Goal: Transaction & Acquisition: Purchase product/service

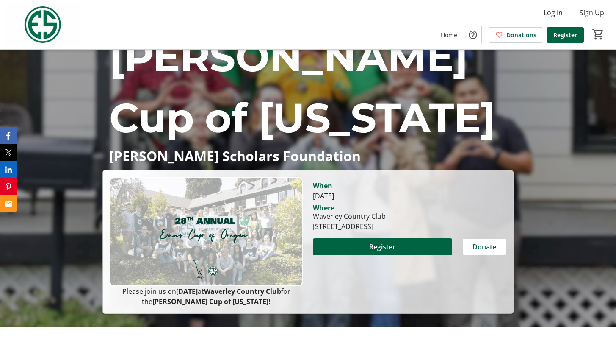
scroll to position [85, 0]
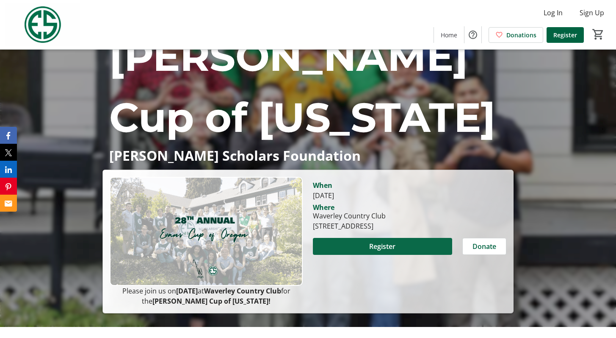
click at [372, 241] on span "Register" at bounding box center [382, 246] width 26 height 10
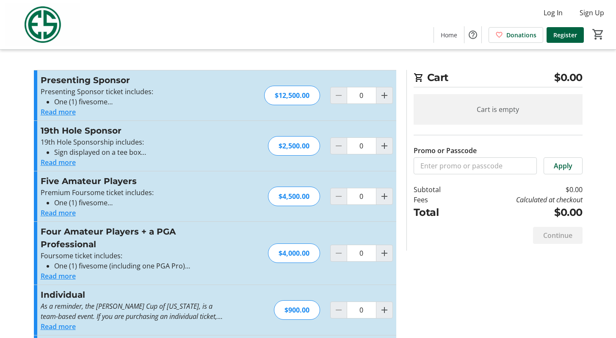
click at [67, 218] on button "Read more" at bounding box center [58, 213] width 35 height 10
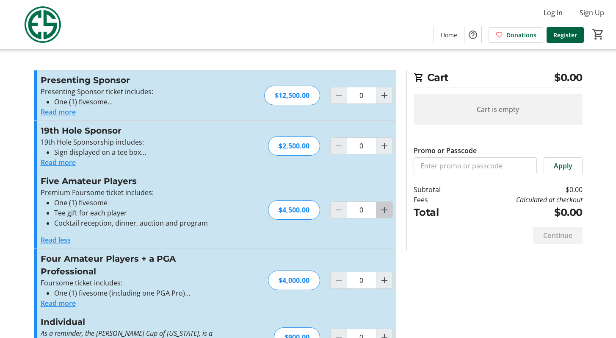
click at [380, 215] on mat-icon "Increment by one" at bounding box center [385, 210] width 10 height 10
type input "1"
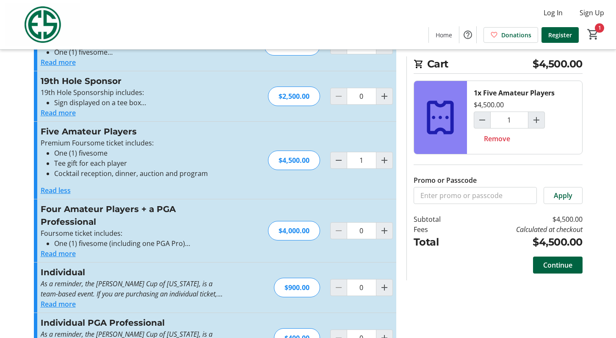
scroll to position [51, 0]
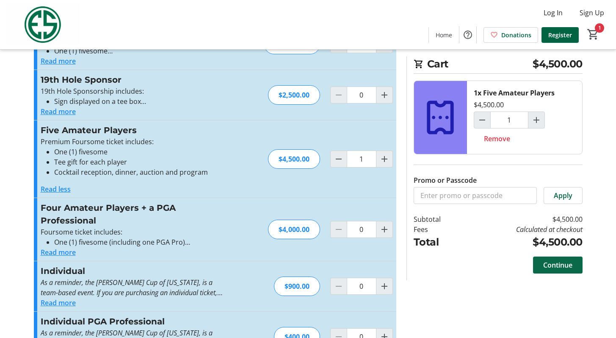
click at [545, 270] on span "Continue" at bounding box center [558, 265] width 29 height 10
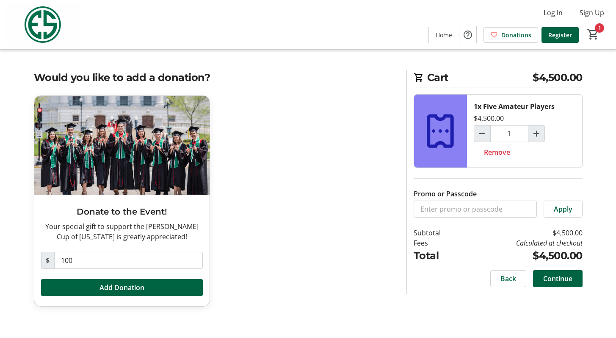
scroll to position [12, 0]
click at [552, 283] on span "Continue" at bounding box center [558, 278] width 29 height 10
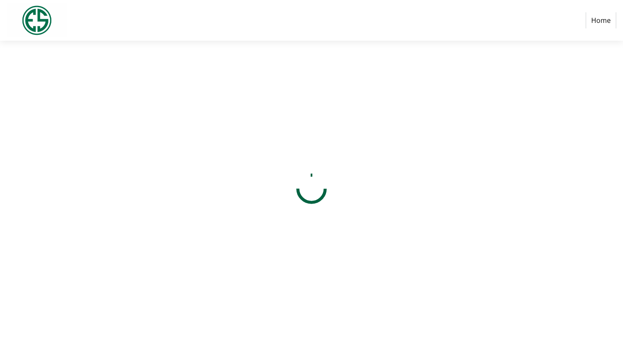
select select "US"
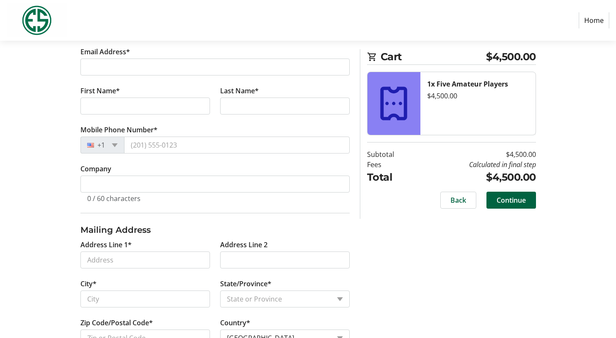
scroll to position [153, 0]
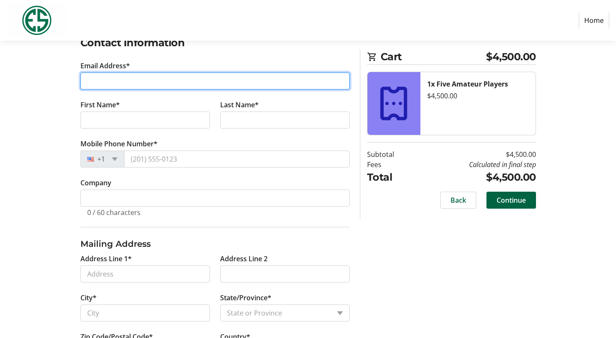
click at [145, 89] on input "Email Address*" at bounding box center [214, 80] width 269 height 17
type input "[PERSON_NAME][EMAIL_ADDRESS][DOMAIN_NAME]"
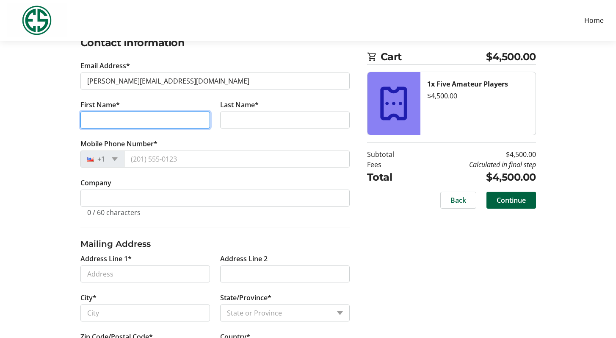
type input "[PERSON_NAME]"
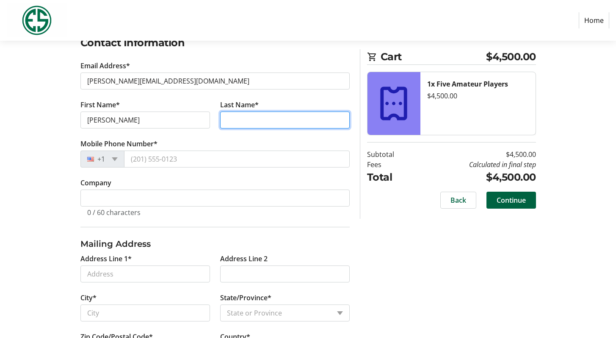
type input "[PERSON_NAME]"
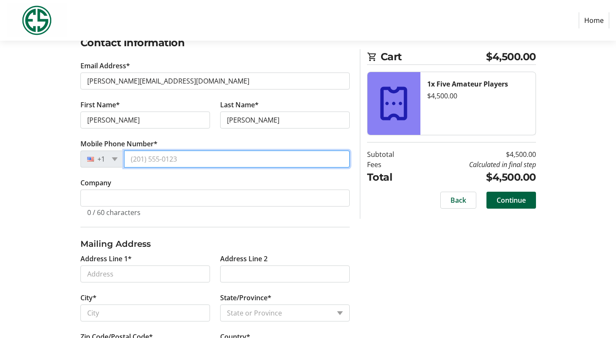
type input "[PHONE_NUMBER]"
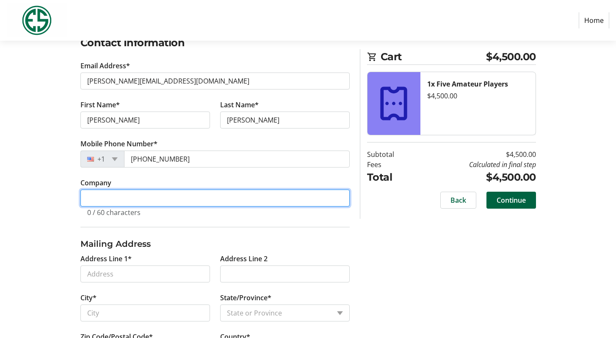
type input "Skyline Aset Management Co"
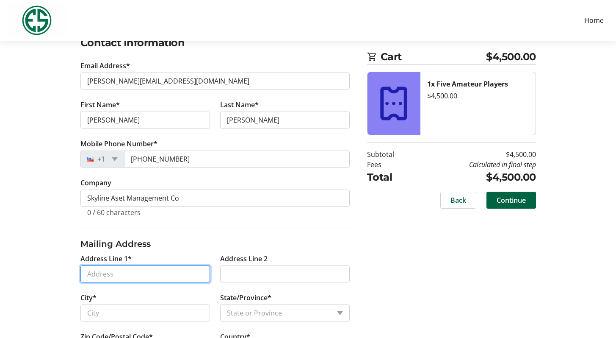
type input "[STREET_ADDRESS]"
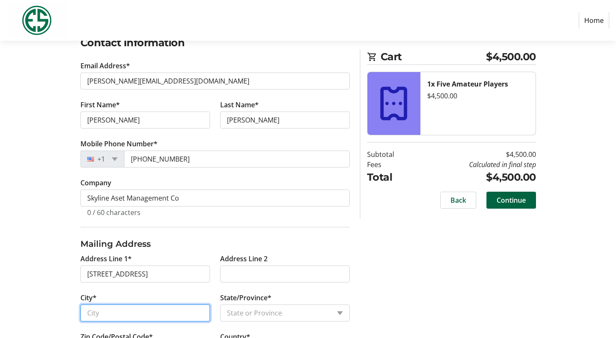
type input "[GEOGRAPHIC_DATA]"
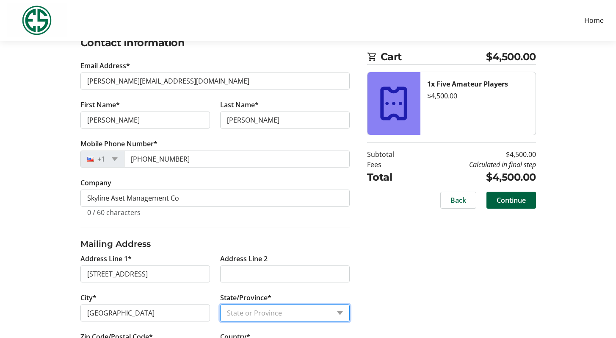
select select "OR"
type input "97225"
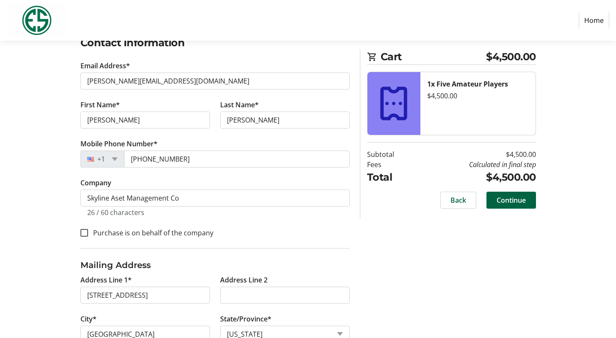
click at [33, 270] on div "Log In to Your Account (Optional) Or continue below to checkout as a guest. Log…" at bounding box center [308, 215] width 559 height 515
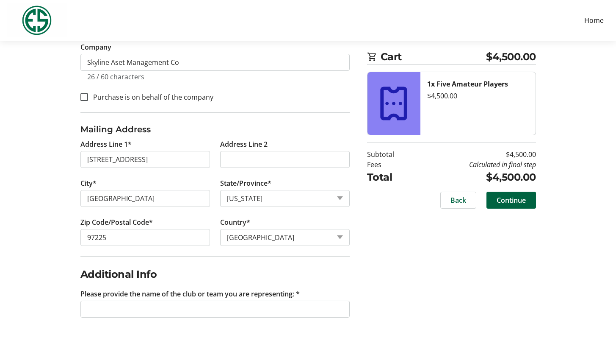
scroll to position [446, 0]
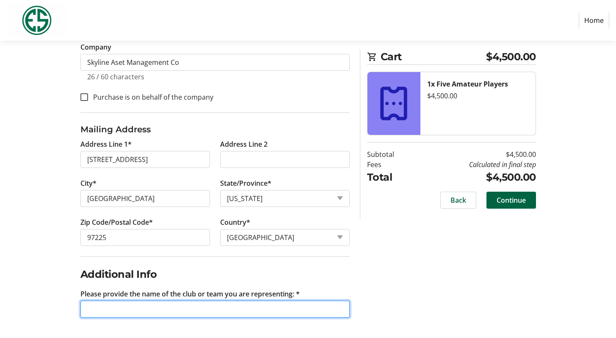
click at [96, 305] on input "Please provide the name of the club or team you are representing: *" at bounding box center [214, 308] width 269 height 17
type input "Portland Golf Club"
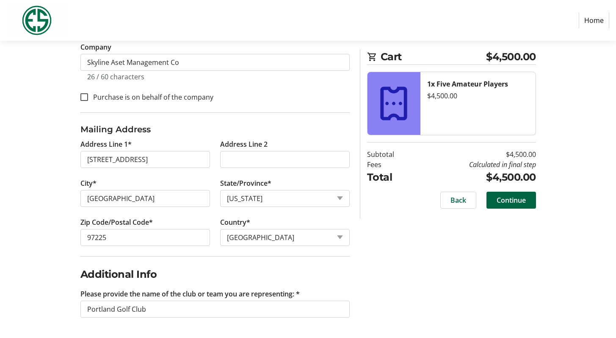
click at [428, 301] on div "Log In to Your Account (Optional) Or continue below to checkout as a guest. Log…" at bounding box center [308, 80] width 559 height 515
click at [504, 205] on span "Continue" at bounding box center [511, 200] width 29 height 10
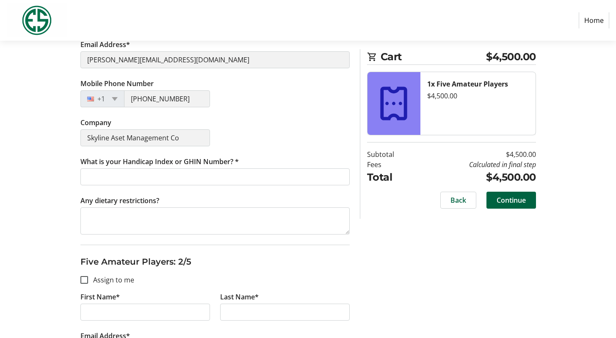
scroll to position [237, 0]
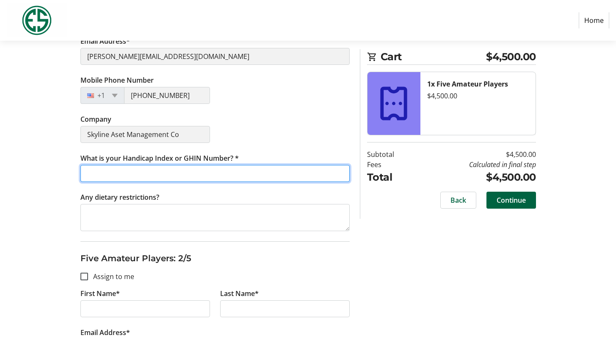
click at [152, 182] on input "What is your Handicap Index or GHIN Number? *" at bounding box center [214, 173] width 269 height 17
type input "5445990"
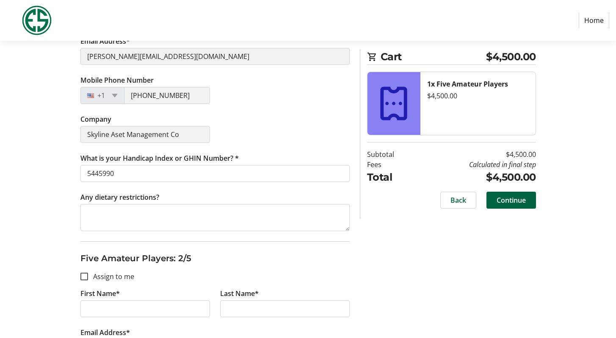
click at [335, 153] on div "Company Skyline Aset Management Co" at bounding box center [215, 133] width 280 height 39
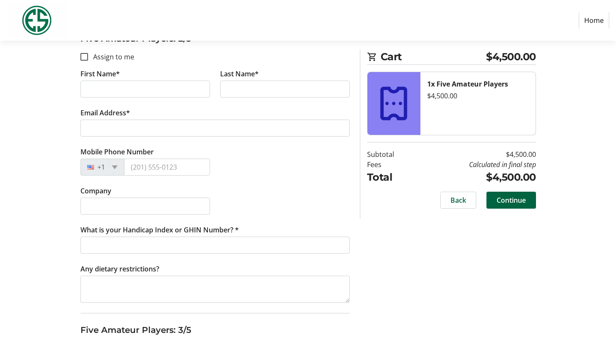
scroll to position [458, 0]
click at [83, 60] on input "Assign to me" at bounding box center [84, 56] width 8 height 8
checkbox input "true"
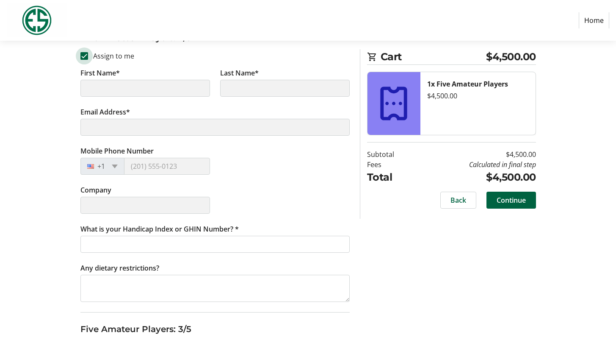
type input "[PERSON_NAME]"
type input "[PERSON_NAME][EMAIL_ADDRESS][DOMAIN_NAME]"
type input "[PHONE_NUMBER]"
type input "Skyline Aset Management Co"
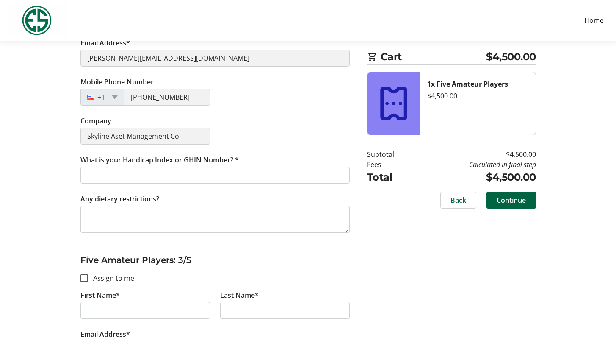
scroll to position [525, 0]
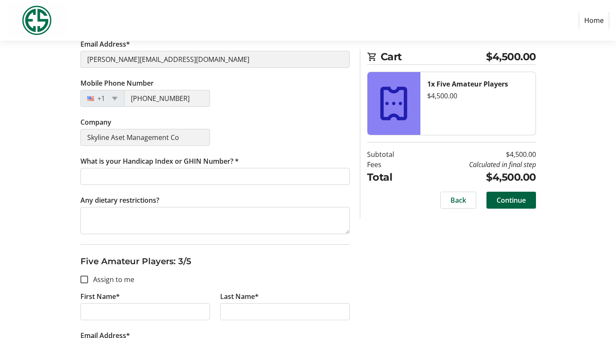
checkbox input "false"
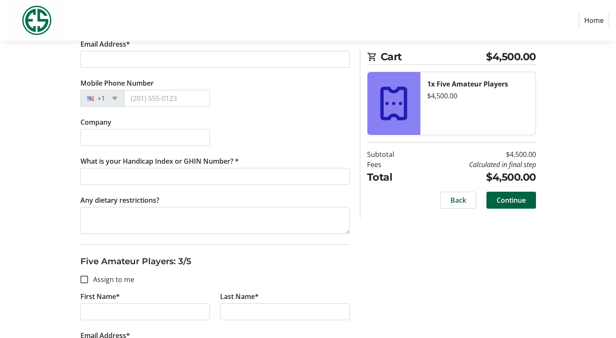
drag, startPoint x: 122, startPoint y: 161, endPoint x: 109, endPoint y: 161, distance: 13.1
click at [109, 29] on input "First Name*" at bounding box center [145, 20] width 130 height 17
type input "Bill"
type input "[PERSON_NAME]"
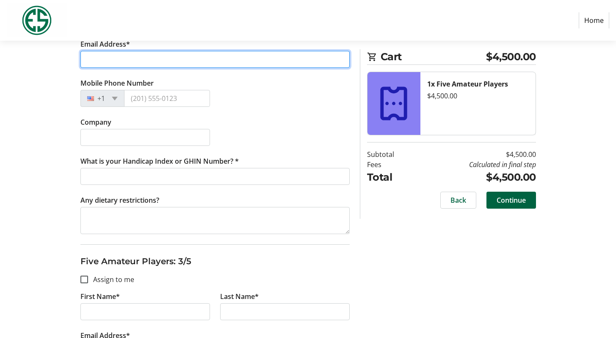
click at [88, 68] on input "Email Address*" at bounding box center [214, 59] width 269 height 17
type input "[EMAIL_ADDRESS][DOMAIN_NAME]"
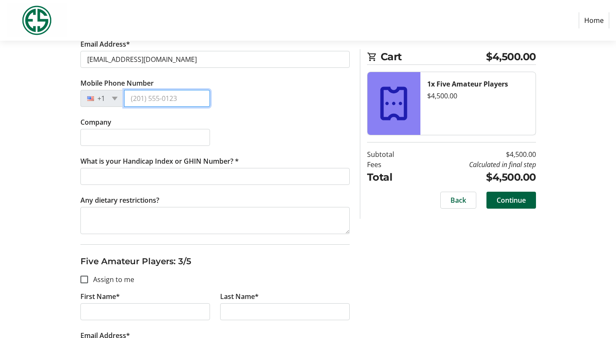
click at [200, 107] on input "Mobile Phone Number" at bounding box center [167, 98] width 86 height 17
type input "[PHONE_NUMBER]"
click at [316, 156] on div "Company" at bounding box center [215, 136] width 280 height 39
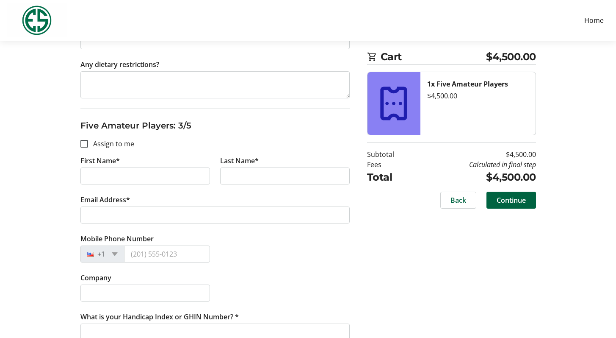
scroll to position [678, 0]
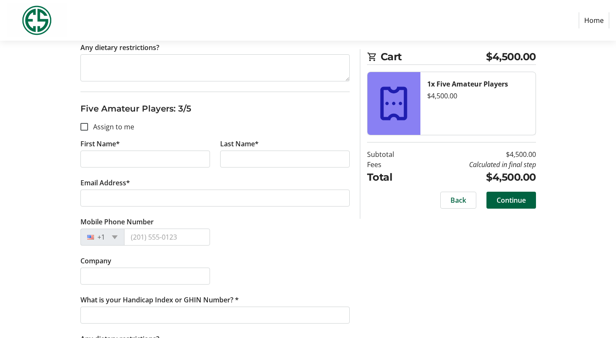
click at [95, 32] on input "What is your Handicap Index or GHIN Number? *" at bounding box center [214, 23] width 269 height 17
type input "2840135"
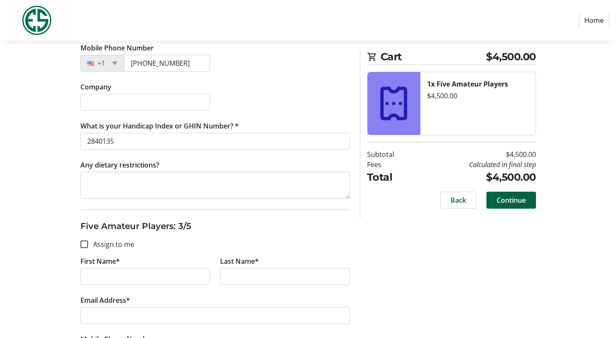
scroll to position [559, 0]
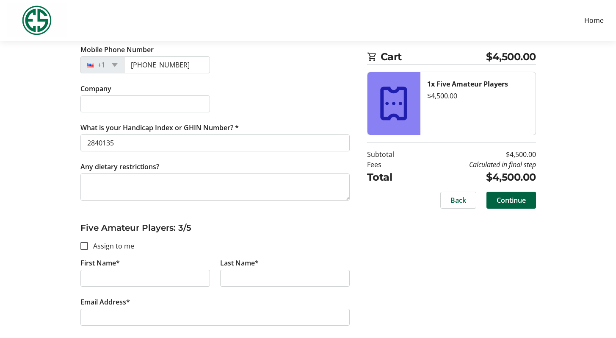
checkbox input "true"
type input "[PERSON_NAME]"
type input "[PERSON_NAME][EMAIL_ADDRESS][DOMAIN_NAME]"
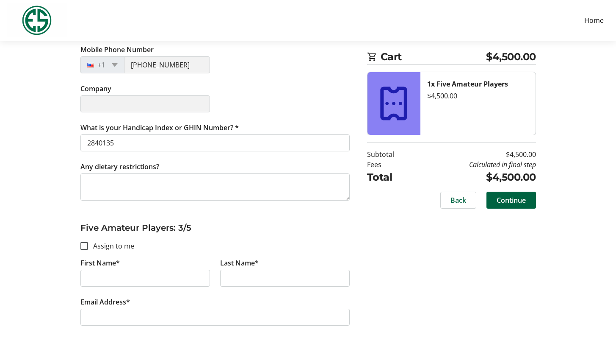
type input "[PHONE_NUMBER]"
type input "Skyline Aset Management Co"
checkbox input "false"
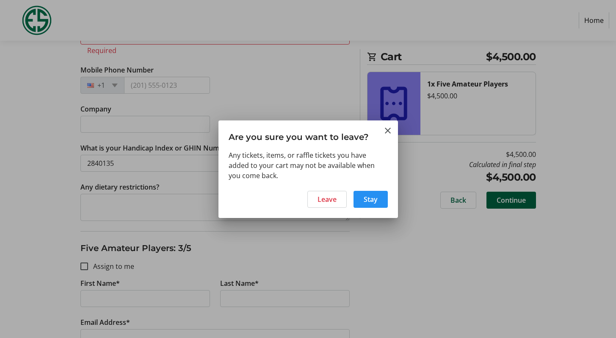
click at [369, 204] on span "Stay" at bounding box center [371, 199] width 14 height 10
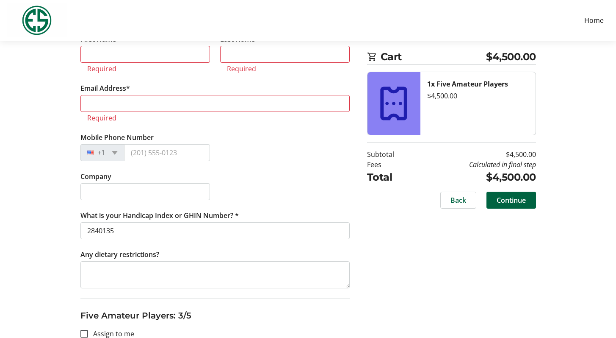
scroll to position [508, 0]
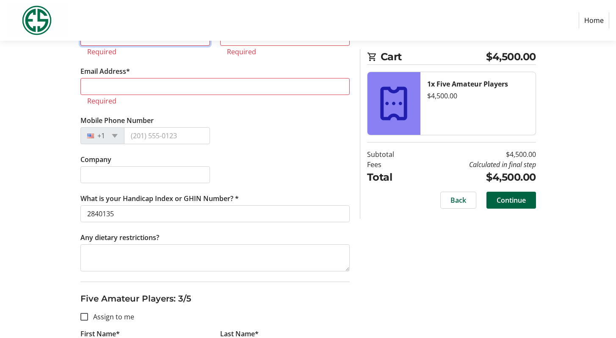
click at [122, 46] on input "First Name*" at bounding box center [145, 37] width 130 height 17
type input "Bill"
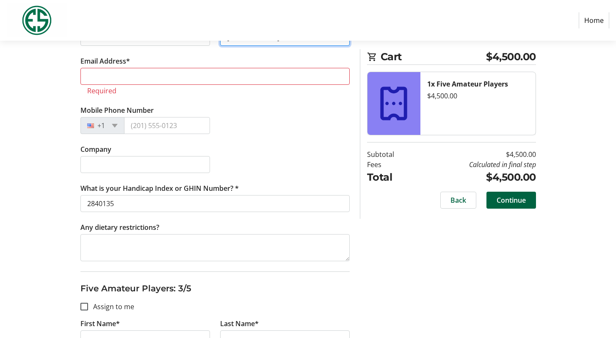
type input "[PERSON_NAME]"
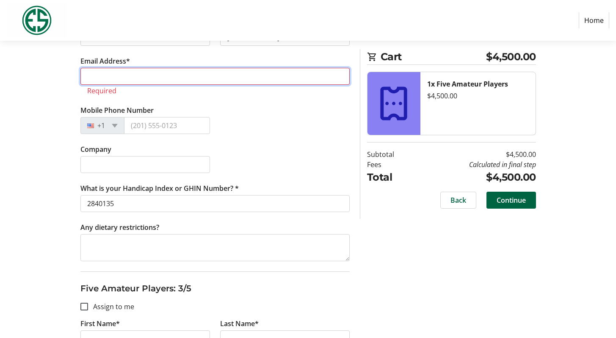
click at [89, 85] on input "Email Address*" at bounding box center [214, 76] width 269 height 17
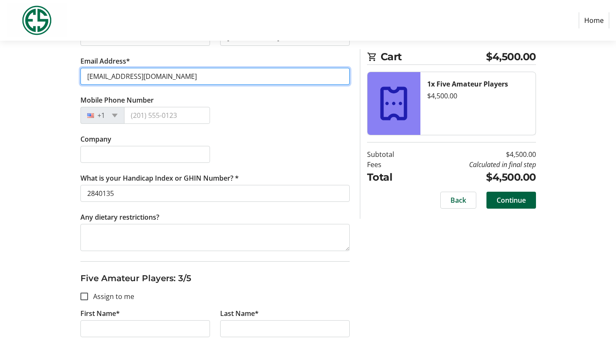
type input "[EMAIL_ADDRESS][DOMAIN_NAME]"
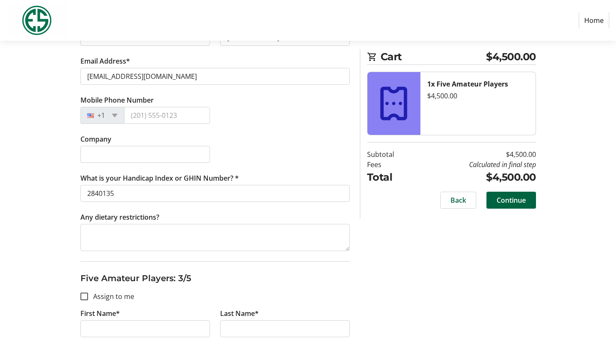
click at [274, 134] on div "Mobile Phone Number +1" at bounding box center [215, 114] width 280 height 39
click at [140, 124] on input "Mobile Phone Number" at bounding box center [167, 115] width 86 height 17
type input "[PHONE_NUMBER]"
click at [286, 134] on div "Mobile Phone Number [PHONE_NUMBER]" at bounding box center [215, 114] width 280 height 39
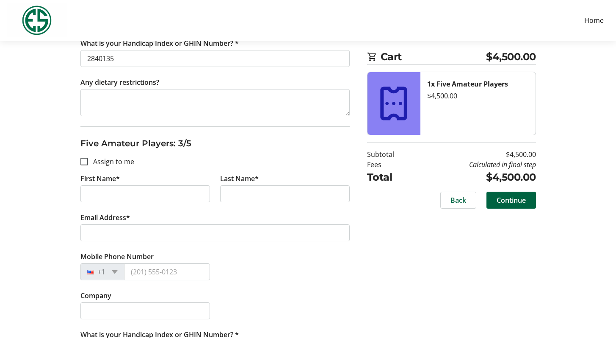
scroll to position [644, 0]
click at [375, 277] on div "Assign Tickets Enter details for each attendee so that they receive their ticke…" at bounding box center [308, 232] width 559 height 1531
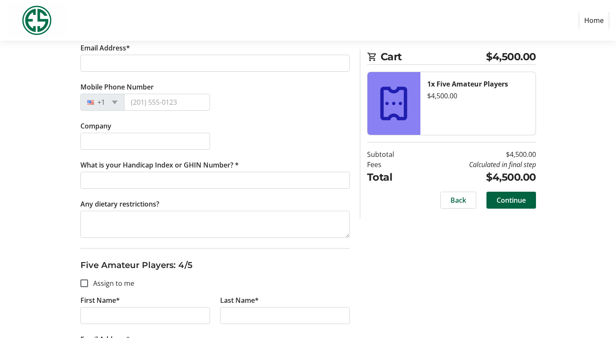
scroll to position [813, 0]
click at [103, 32] on input "First Name*" at bounding box center [145, 23] width 130 height 17
type input "[PERSON_NAME]"
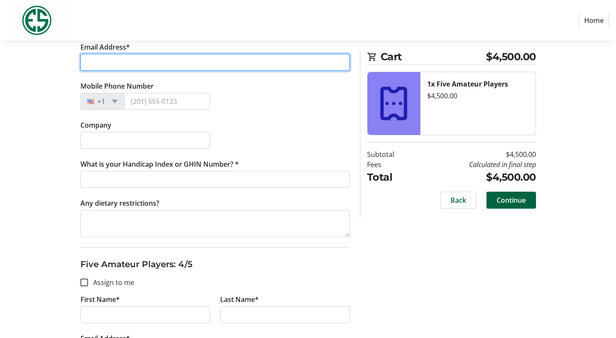
click at [105, 71] on input "Email Address*" at bounding box center [214, 62] width 269 height 17
type input "[EMAIL_ADDRESS][DOMAIN_NAME]"
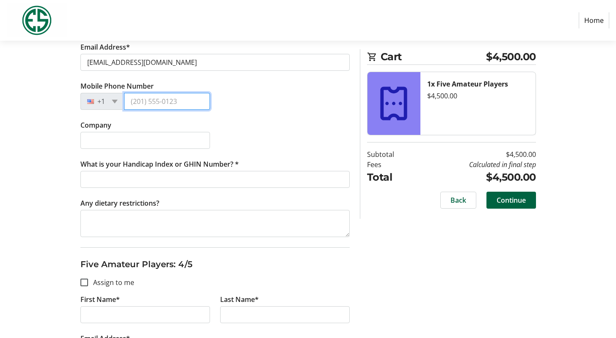
click at [143, 110] on input "Mobile Phone Number" at bounding box center [167, 101] width 86 height 17
type input "[PHONE_NUMBER]"
click at [311, 120] on div "Mobile Phone Number [PHONE_NUMBER]" at bounding box center [215, 100] width 280 height 39
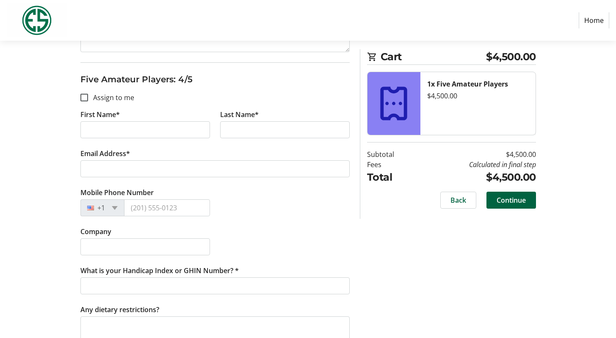
scroll to position [1000, 0]
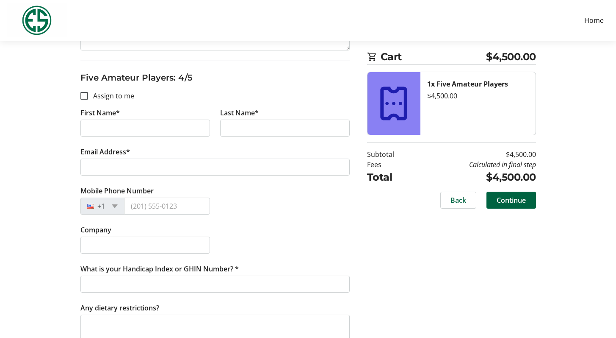
type input "9.1"
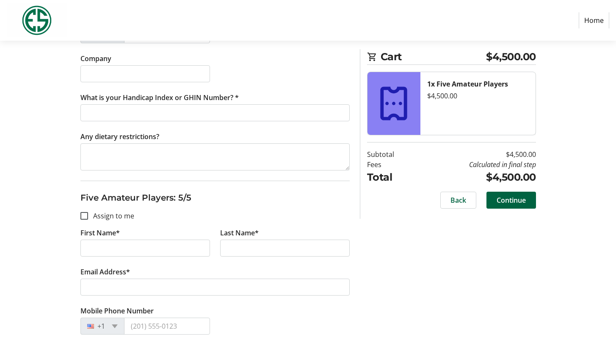
scroll to position [1186, 0]
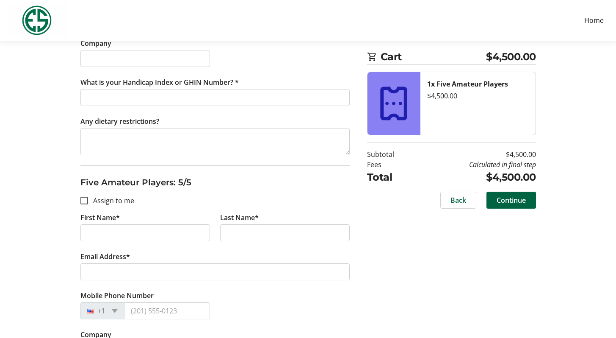
type input "[PERSON_NAME]"
type input "Pre"
click at [149, 28] on input "Mobile Phone Number" at bounding box center [167, 19] width 86 height 17
type input "[PHONE_NUMBER]"
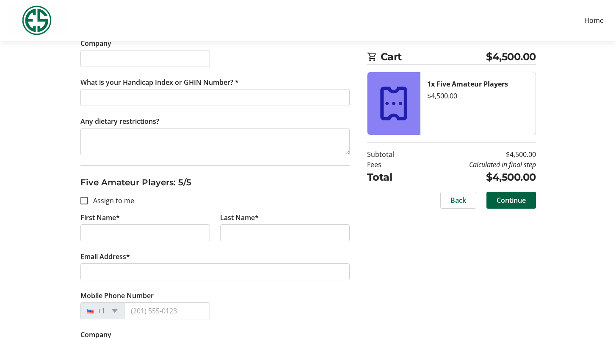
drag, startPoint x: 250, startPoint y: 224, endPoint x: 234, endPoint y: 225, distance: 16.1
type input "Pedrovic"
type input "[EMAIL_ADDRESS][DOMAIN_NAME]"
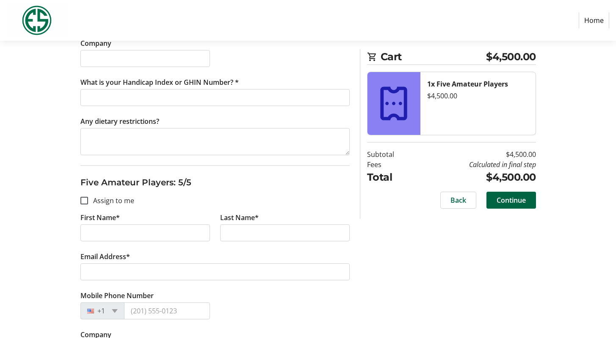
type input "Predrovic"
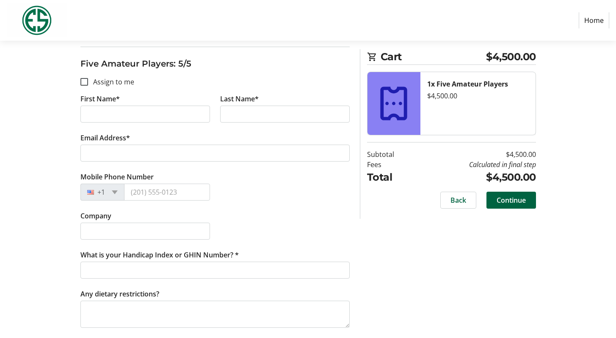
scroll to position [1339, 0]
type input "2159176"
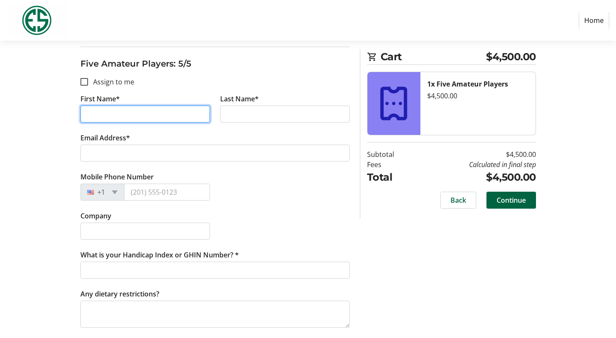
click at [147, 122] on input "First Name*" at bounding box center [145, 113] width 130 height 17
type input "Buster"
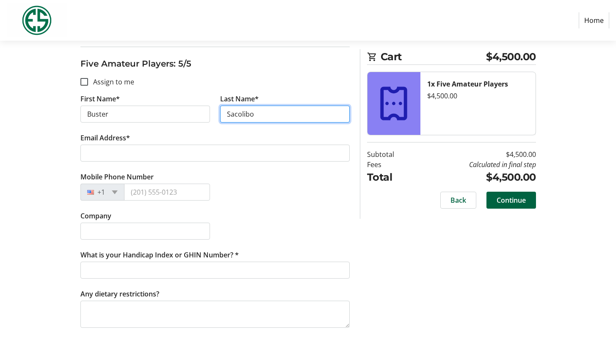
drag, startPoint x: 244, startPoint y: 148, endPoint x: 234, endPoint y: 148, distance: 9.8
click at [234, 122] on input "Sacolibo" at bounding box center [285, 113] width 130 height 17
type input "Scholibo"
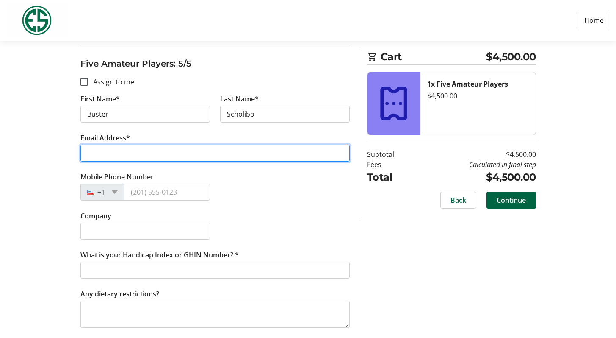
click at [113, 161] on input "Email Address*" at bounding box center [214, 152] width 269 height 17
type input "[EMAIL_ADDRESS][DOMAIN_NAME]"
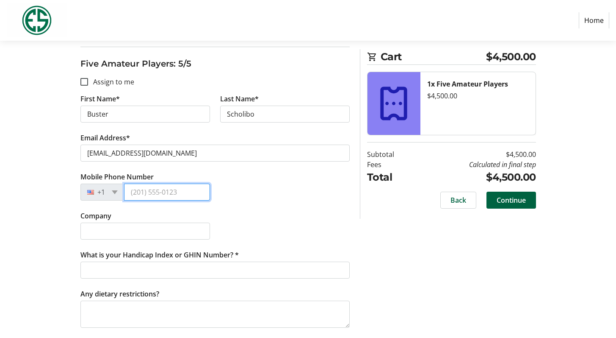
click at [143, 200] on input "Mobile Phone Number" at bounding box center [167, 191] width 86 height 17
type input "[PHONE_NUMBER]"
click at [260, 250] on div "Company" at bounding box center [215, 230] width 280 height 39
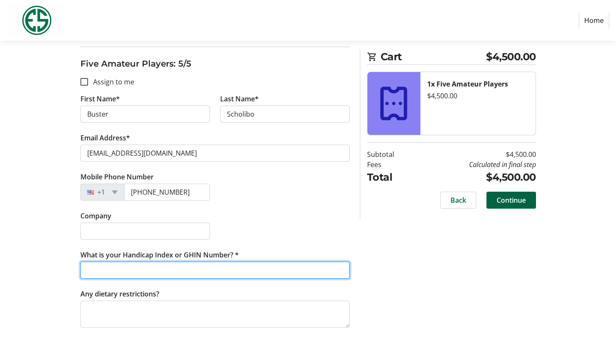
click at [142, 277] on input "What is your Handicap Index or GHIN Number? *" at bounding box center [214, 269] width 269 height 17
type input "2405693"
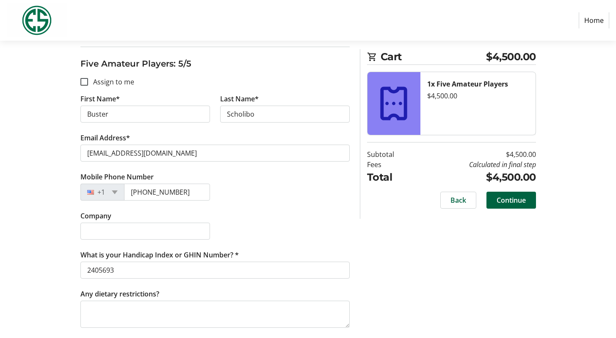
click at [312, 303] on tr-form-field "Any dietary restrictions?" at bounding box center [214, 313] width 269 height 49
click at [508, 205] on span "Continue" at bounding box center [511, 200] width 29 height 10
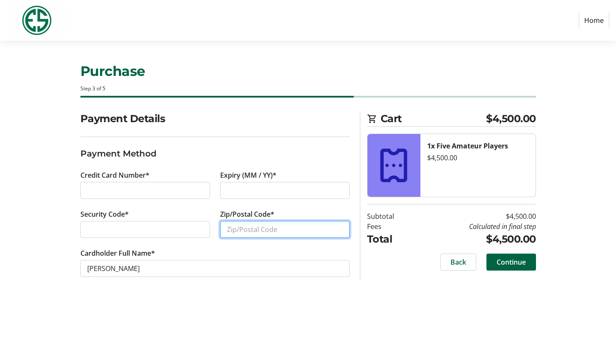
click at [246, 238] on input "Zip/Postal Code*" at bounding box center [285, 229] width 130 height 17
type input "97225"
click at [217, 287] on tr-form-field "Cardholder Full Name* [PERSON_NAME]" at bounding box center [214, 267] width 269 height 39
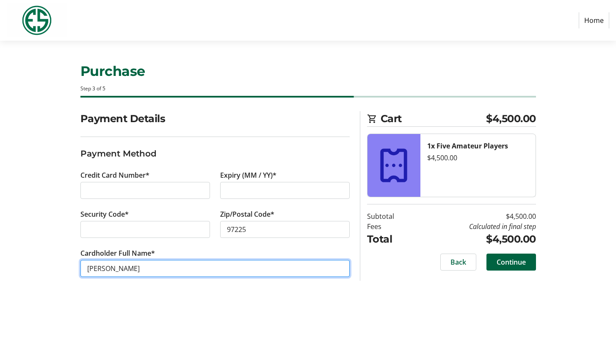
drag, startPoint x: 156, startPoint y: 302, endPoint x: 158, endPoint y: 298, distance: 4.4
click at [158, 277] on input "[PERSON_NAME]" at bounding box center [214, 268] width 269 height 17
click at [91, 277] on input "[PERSON_NAME]" at bounding box center [214, 268] width 269 height 17
type input "R. [PERSON_NAME]"
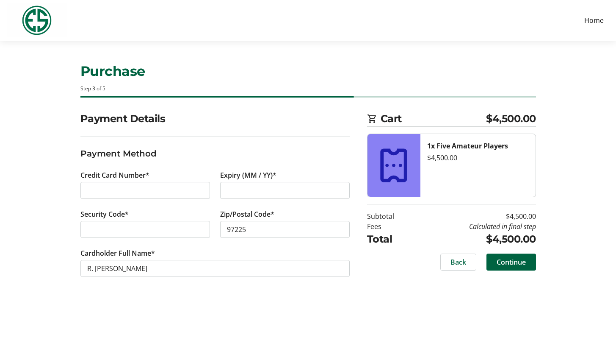
click at [307, 277] on tr-form-field "Cardholder Full Name* [PERSON_NAME] [PERSON_NAME]" at bounding box center [214, 267] width 269 height 39
click at [510, 267] on span "Continue" at bounding box center [511, 262] width 29 height 10
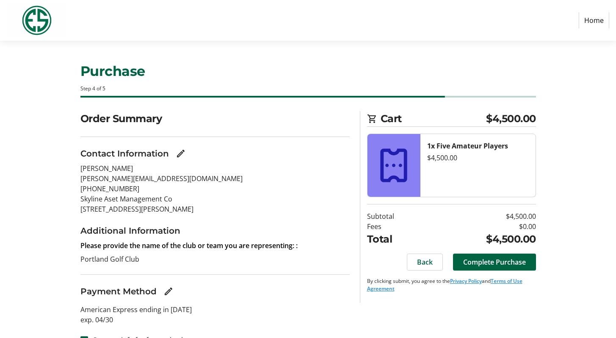
click at [587, 263] on div "Order Summary Contact Information [PERSON_NAME] [PERSON_NAME][EMAIL_ADDRESS][DO…" at bounding box center [308, 233] width 559 height 244
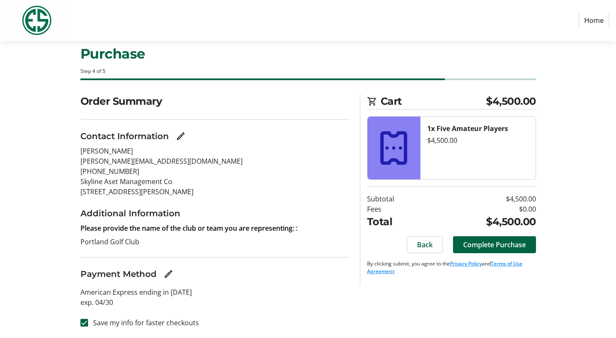
scroll to position [110, 0]
click at [495, 239] on span "Complete Purchase" at bounding box center [494, 244] width 63 height 10
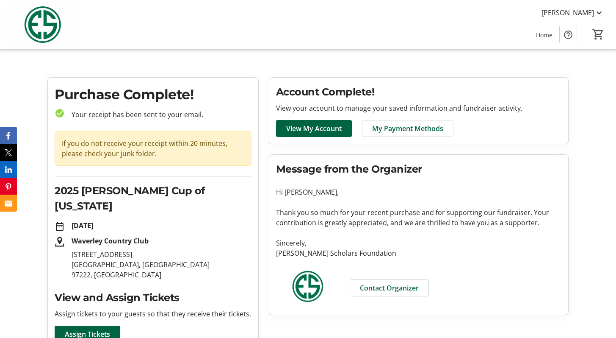
click at [596, 206] on tr-checkout-order-details-ui "Purchase Complete! check_circle Your receipt has been sent to your email. If yo…" at bounding box center [308, 229] width 616 height 304
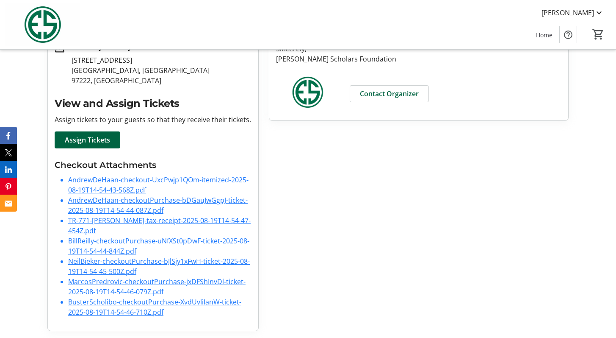
scroll to position [301, 0]
click at [102, 135] on span "Assign Tickets" at bounding box center [87, 140] width 45 height 10
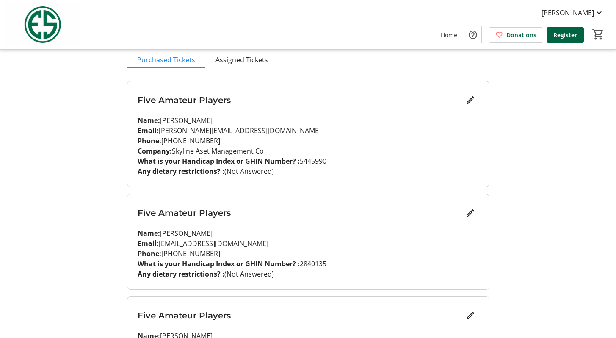
scroll to position [85, 0]
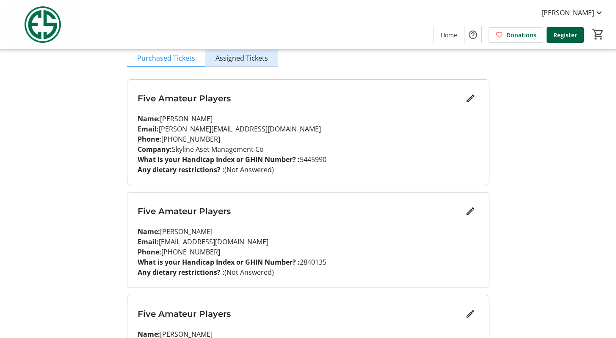
click at [268, 61] on span "Assigned Tickets" at bounding box center [242, 58] width 53 height 7
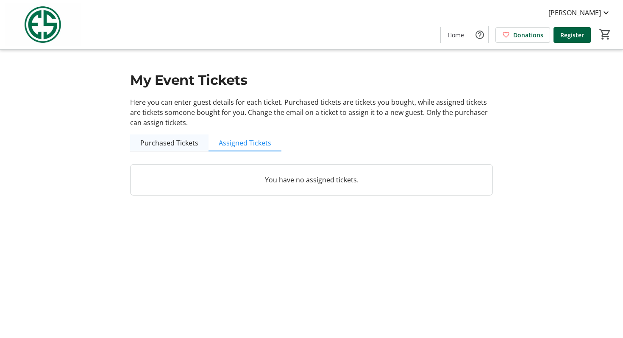
click at [175, 146] on span "Purchased Tickets" at bounding box center [169, 142] width 58 height 7
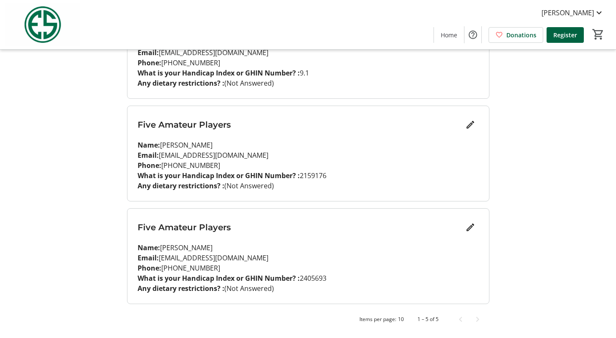
scroll to position [514, 0]
